Goal: Find contact information: Find contact information

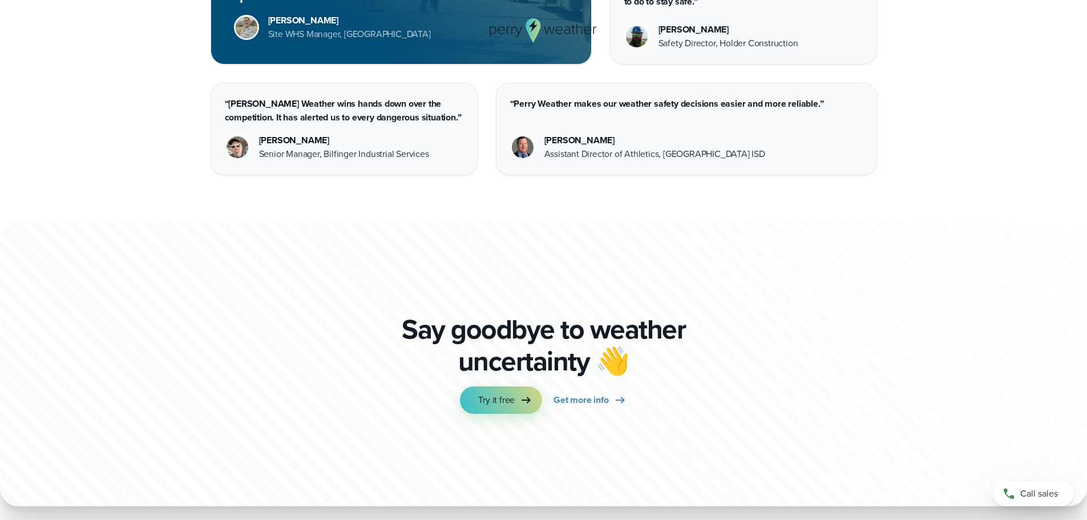
scroll to position [3170, 0]
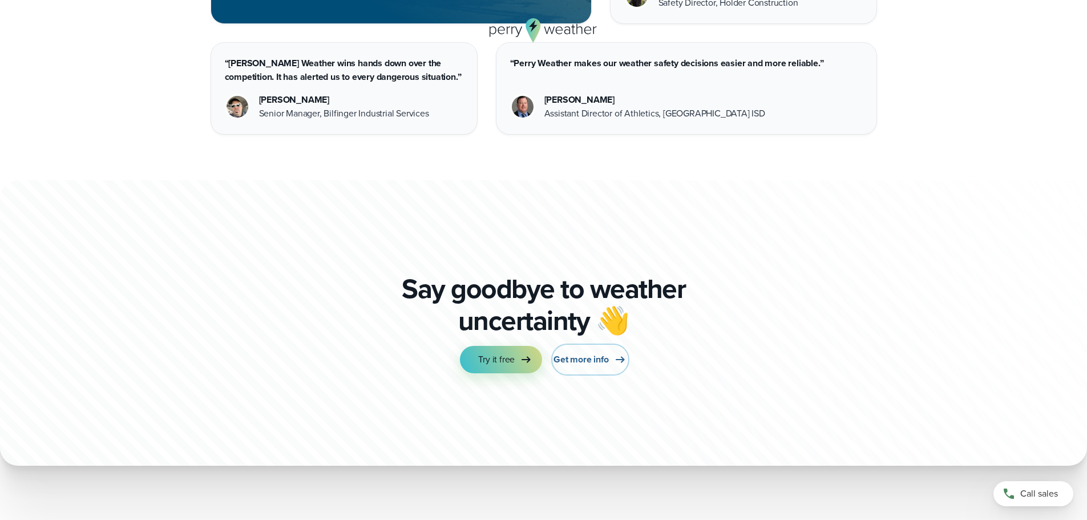
click at [586, 357] on span "Get more info" at bounding box center [581, 360] width 55 height 14
